Goal: Book appointment/travel/reservation

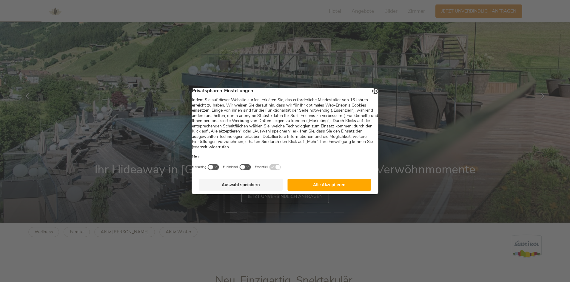
scroll to position [119, 0]
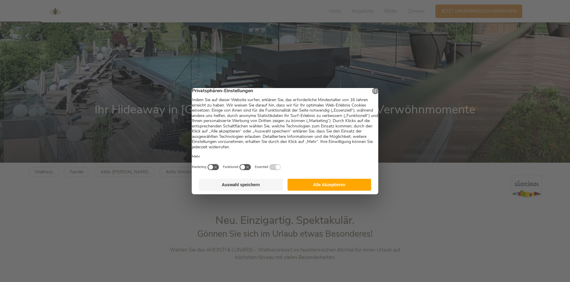
click at [323, 190] on button "Alle Akzeptieren" at bounding box center [329, 185] width 84 height 12
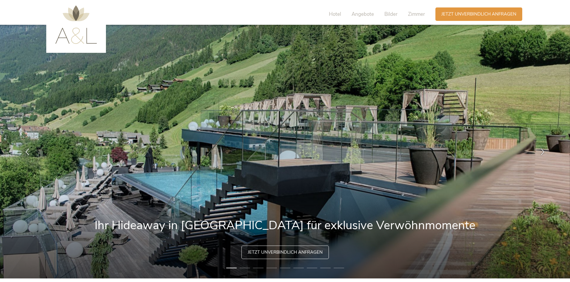
scroll to position [0, 0]
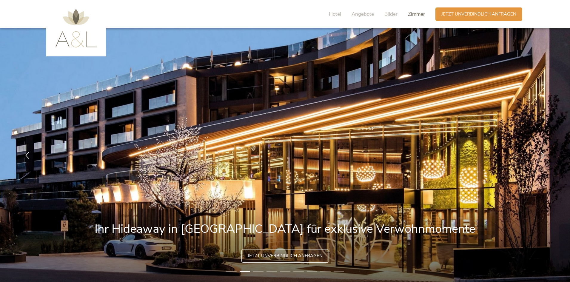
click at [420, 14] on span "Zimmer" at bounding box center [416, 14] width 17 height 7
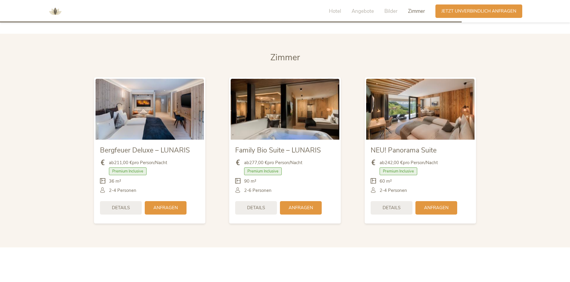
scroll to position [1417, 0]
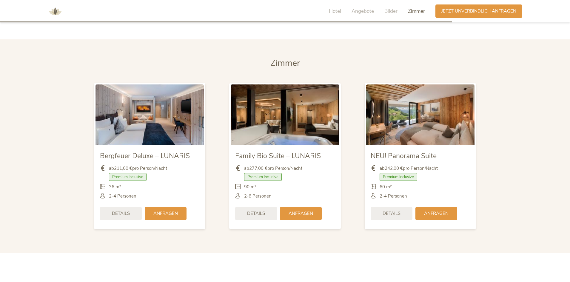
click at [158, 107] on img at bounding box center [149, 114] width 108 height 61
click at [123, 151] on span "Bergfeuer Deluxe – LUNARIS" at bounding box center [145, 155] width 90 height 9
click at [115, 210] on span "Details" at bounding box center [121, 213] width 18 height 6
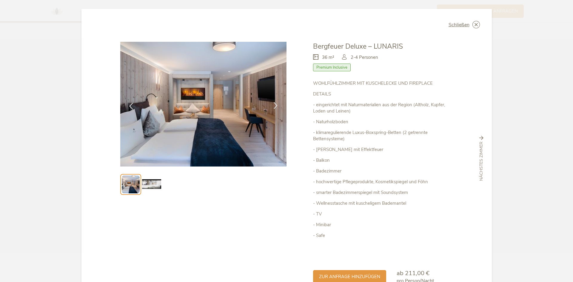
click at [272, 104] on icon at bounding box center [275, 105] width 7 height 7
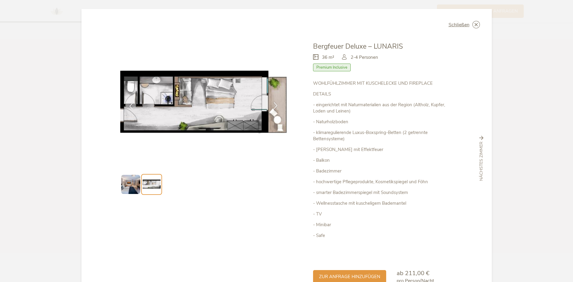
click at [273, 102] on icon at bounding box center [275, 105] width 7 height 7
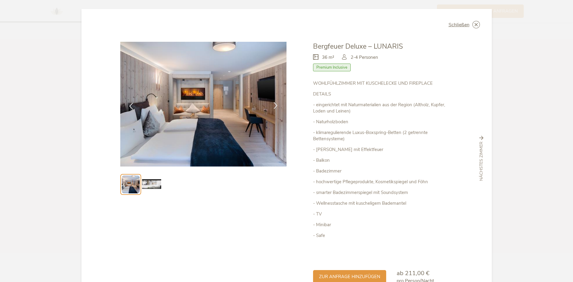
click at [272, 106] on icon at bounding box center [275, 105] width 7 height 7
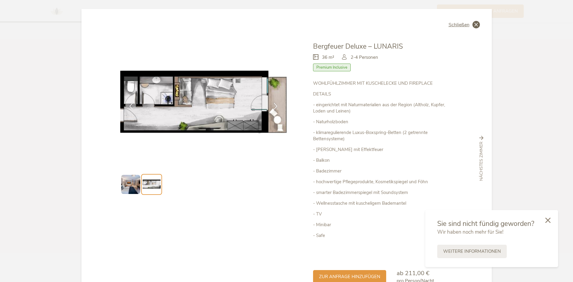
click at [464, 23] on span "Schließen" at bounding box center [459, 24] width 21 height 5
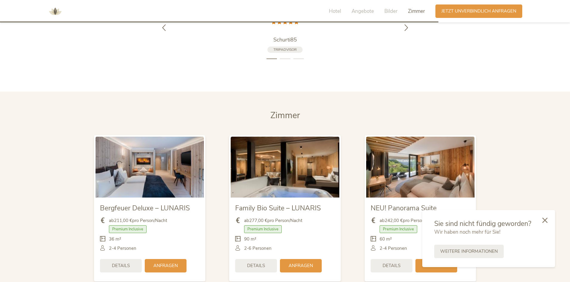
scroll to position [1357, 0]
